Goal: Find specific page/section: Find specific page/section

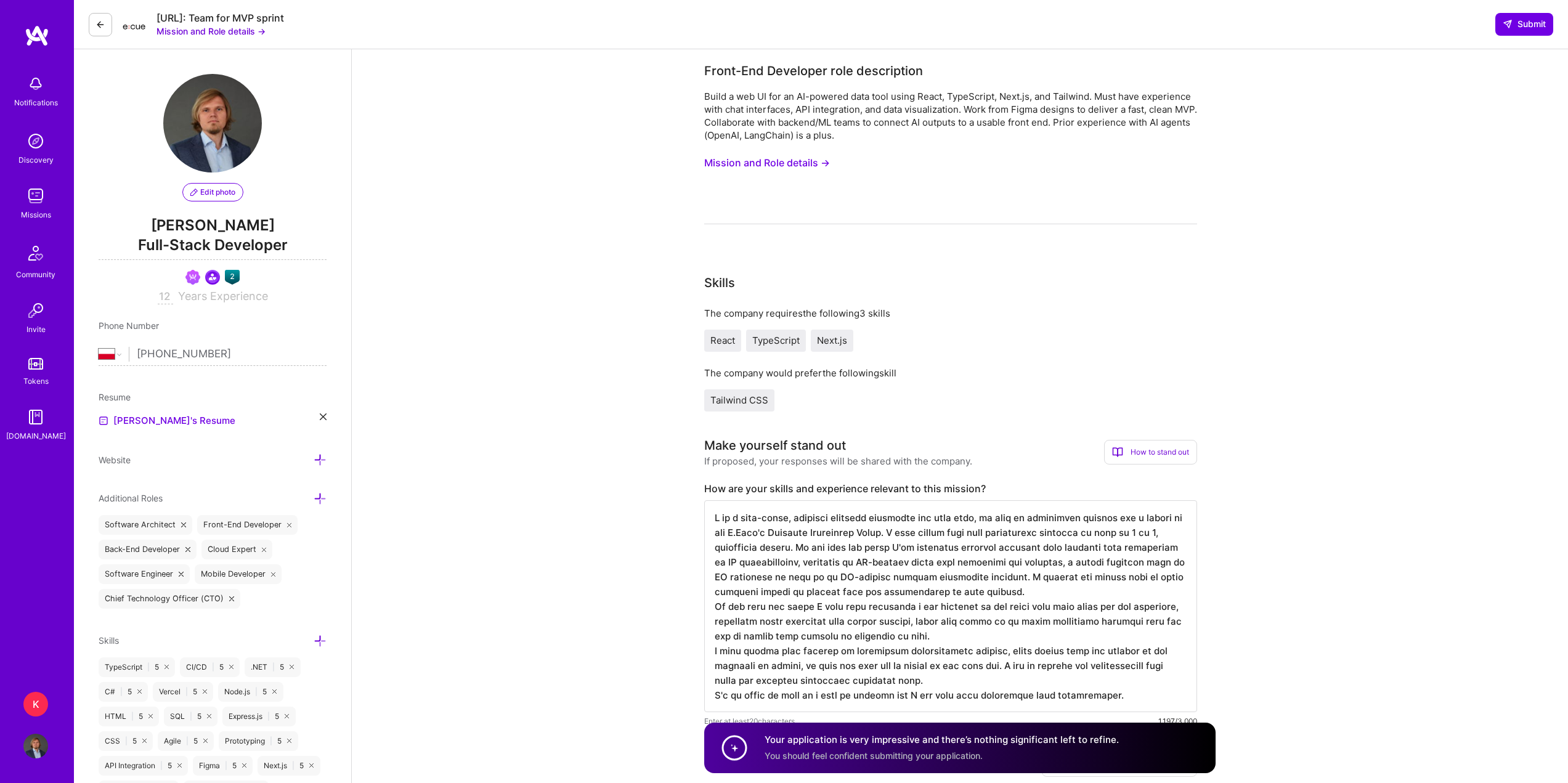
select select "PL"
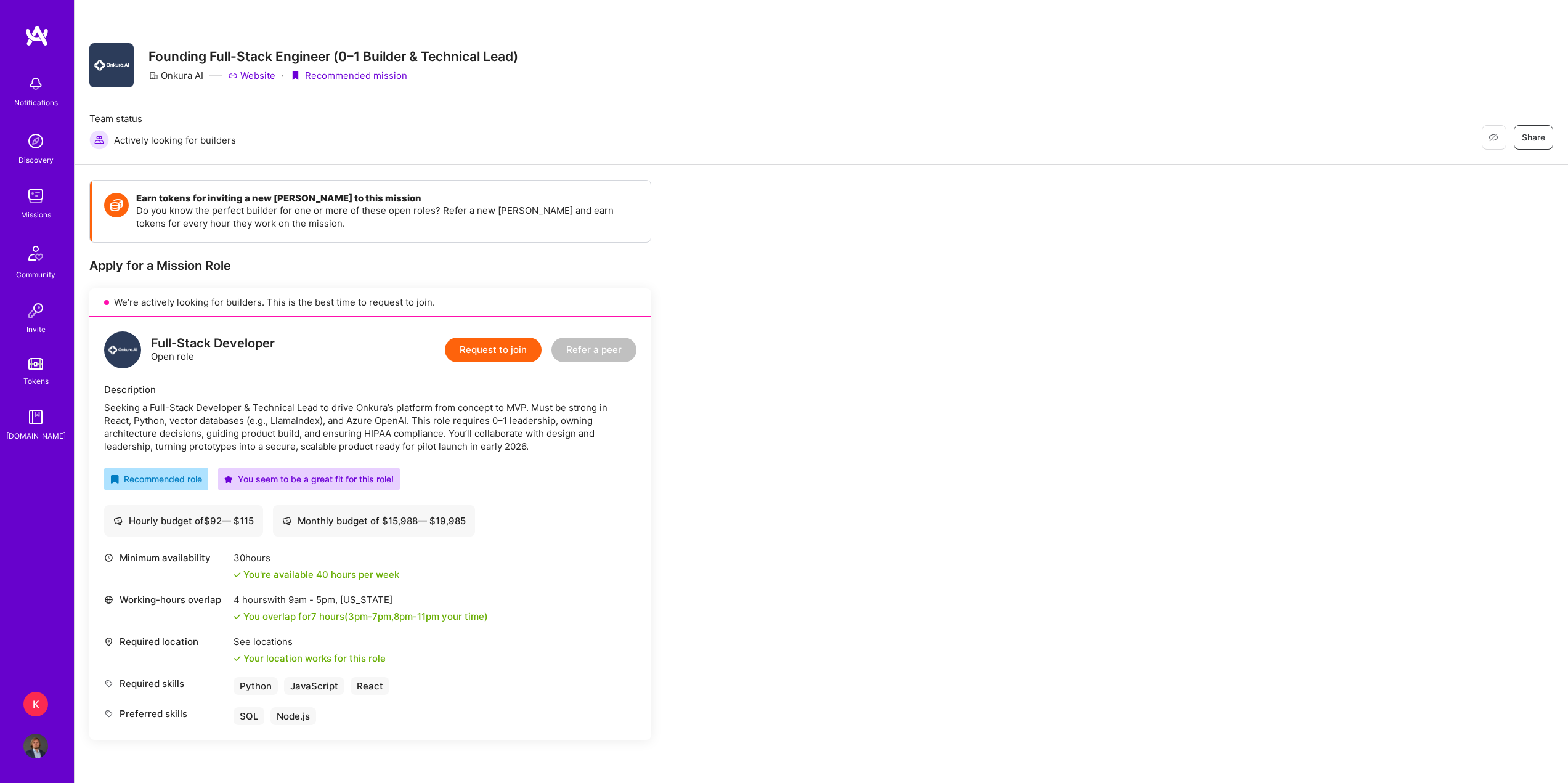
click at [35, 207] on img at bounding box center [35, 196] width 25 height 25
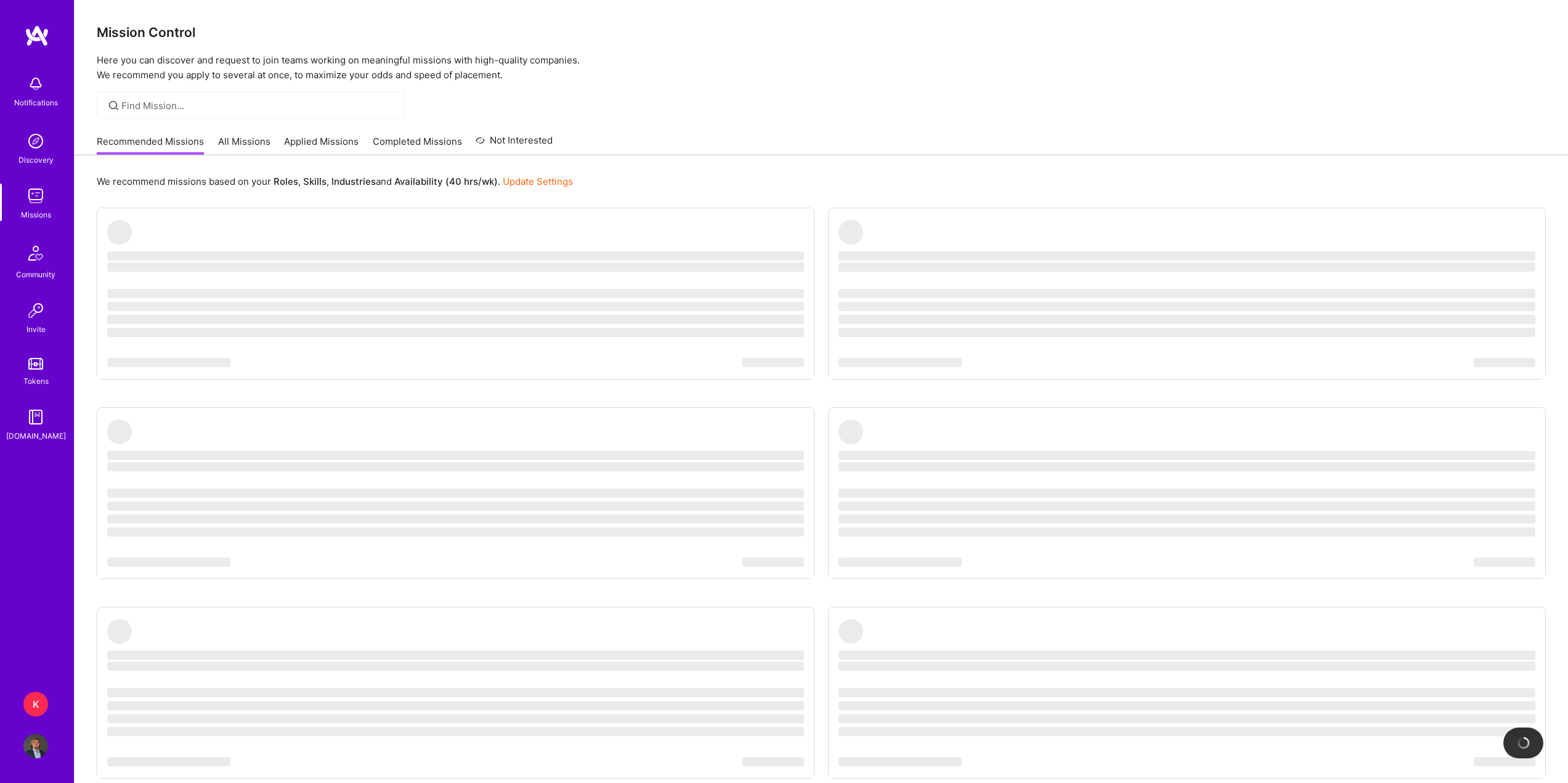
click at [338, 135] on link "Applied Missions" at bounding box center [321, 145] width 74 height 20
